Goal: Transaction & Acquisition: Download file/media

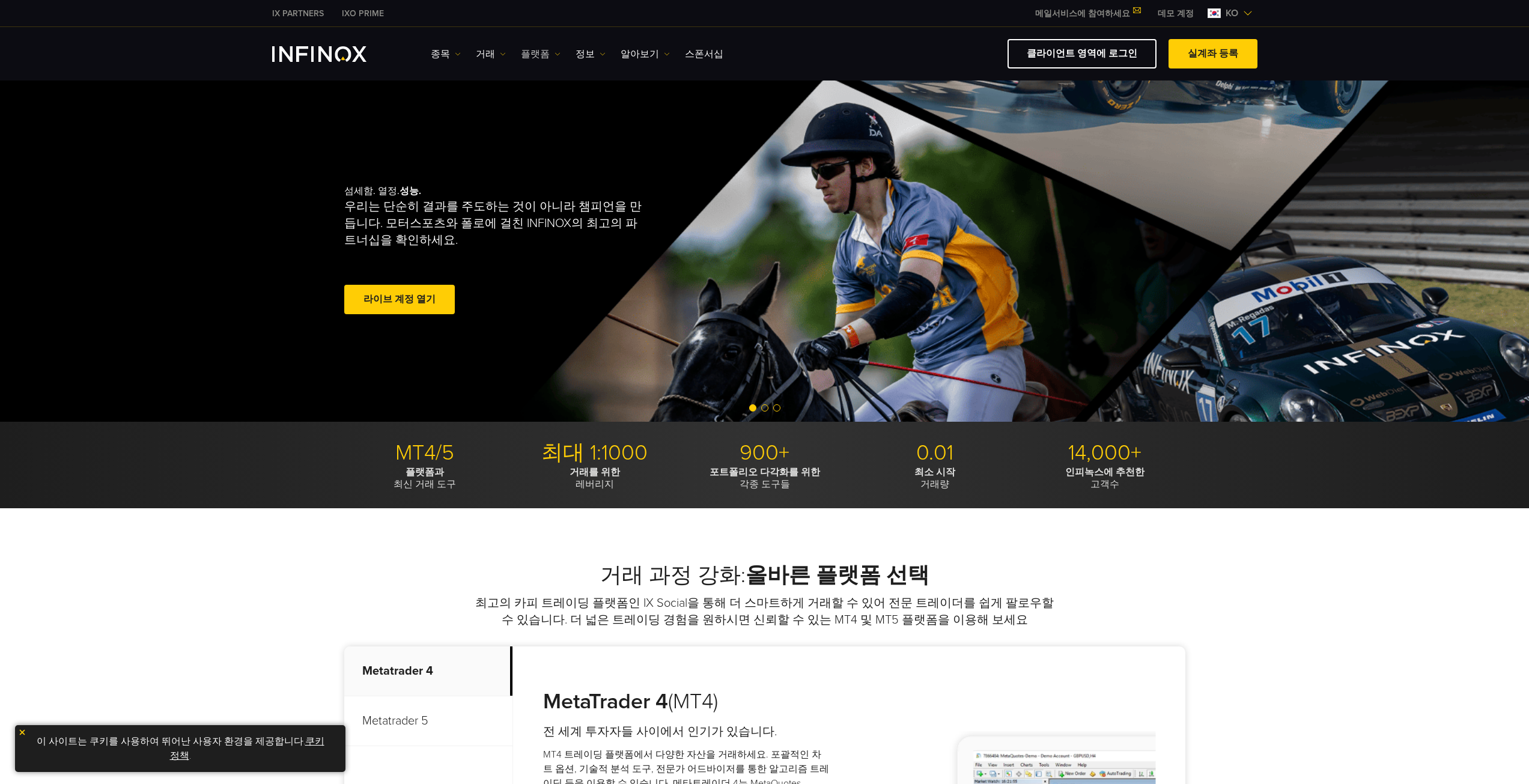
click at [547, 57] on link "플랫폼" at bounding box center [541, 54] width 40 height 15
click at [554, 117] on link "MT5" at bounding box center [567, 117] width 92 height 26
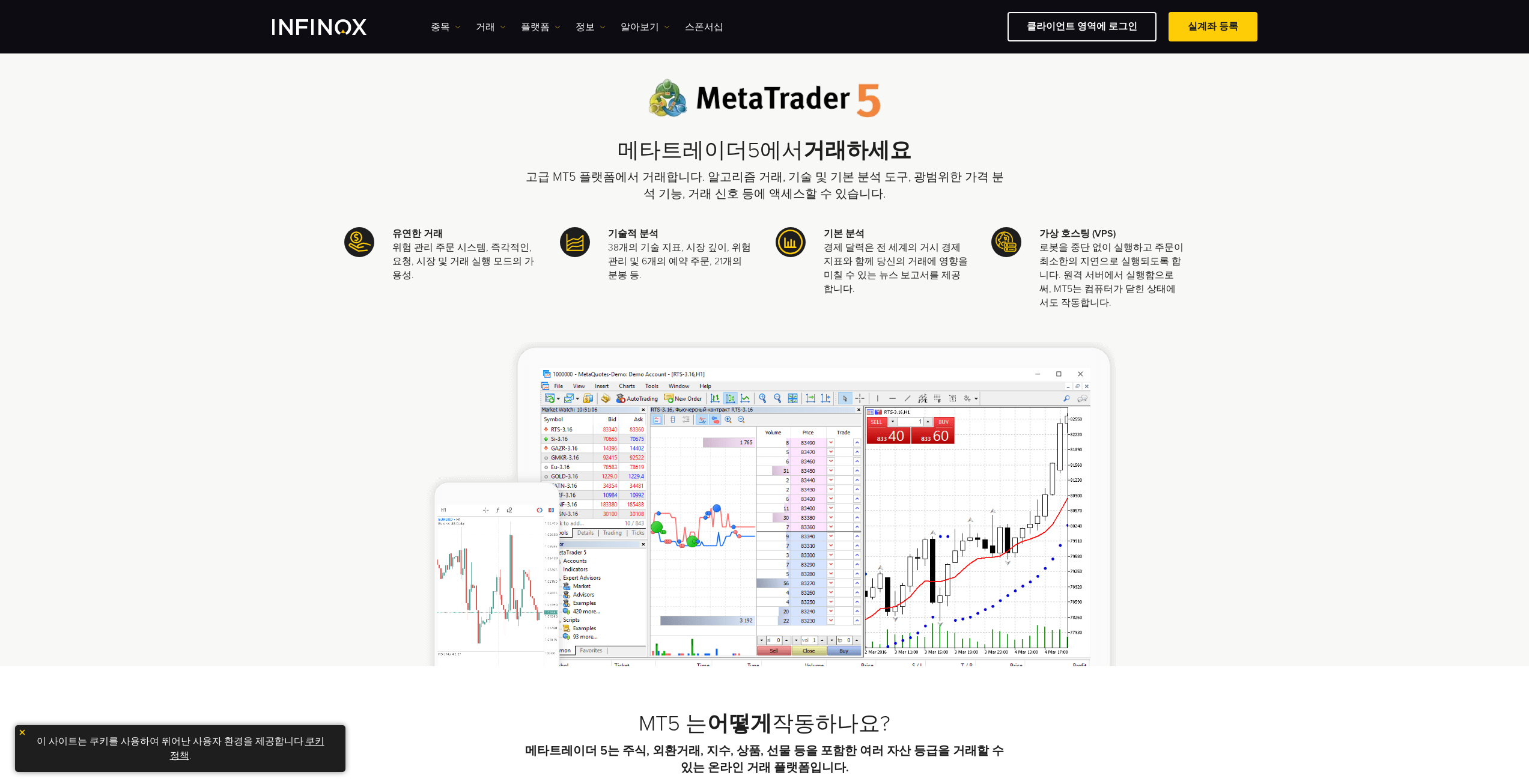
scroll to position [60, 0]
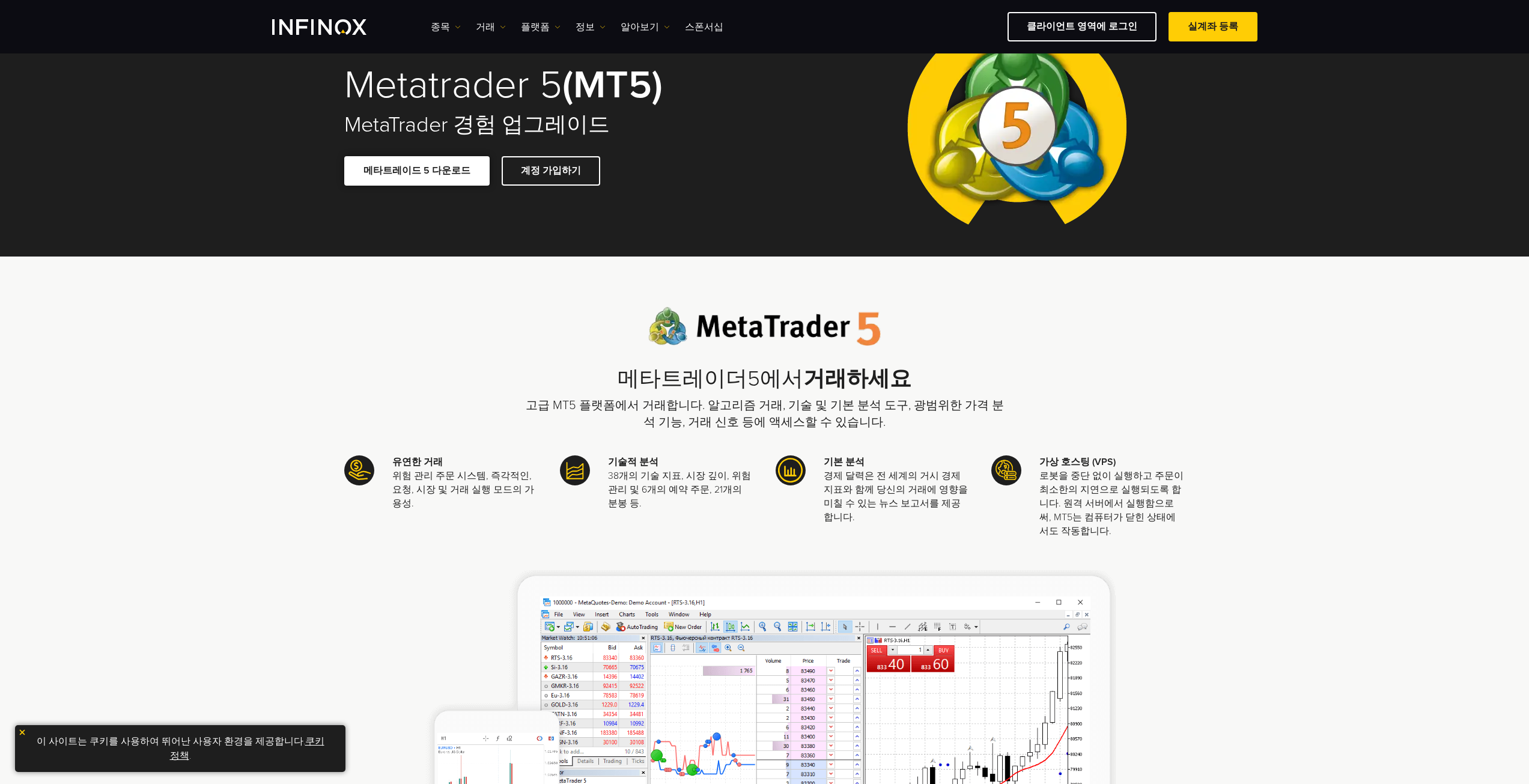
click at [417, 171] on span at bounding box center [417, 171] width 0 height 0
